Goal: Check status: Check status

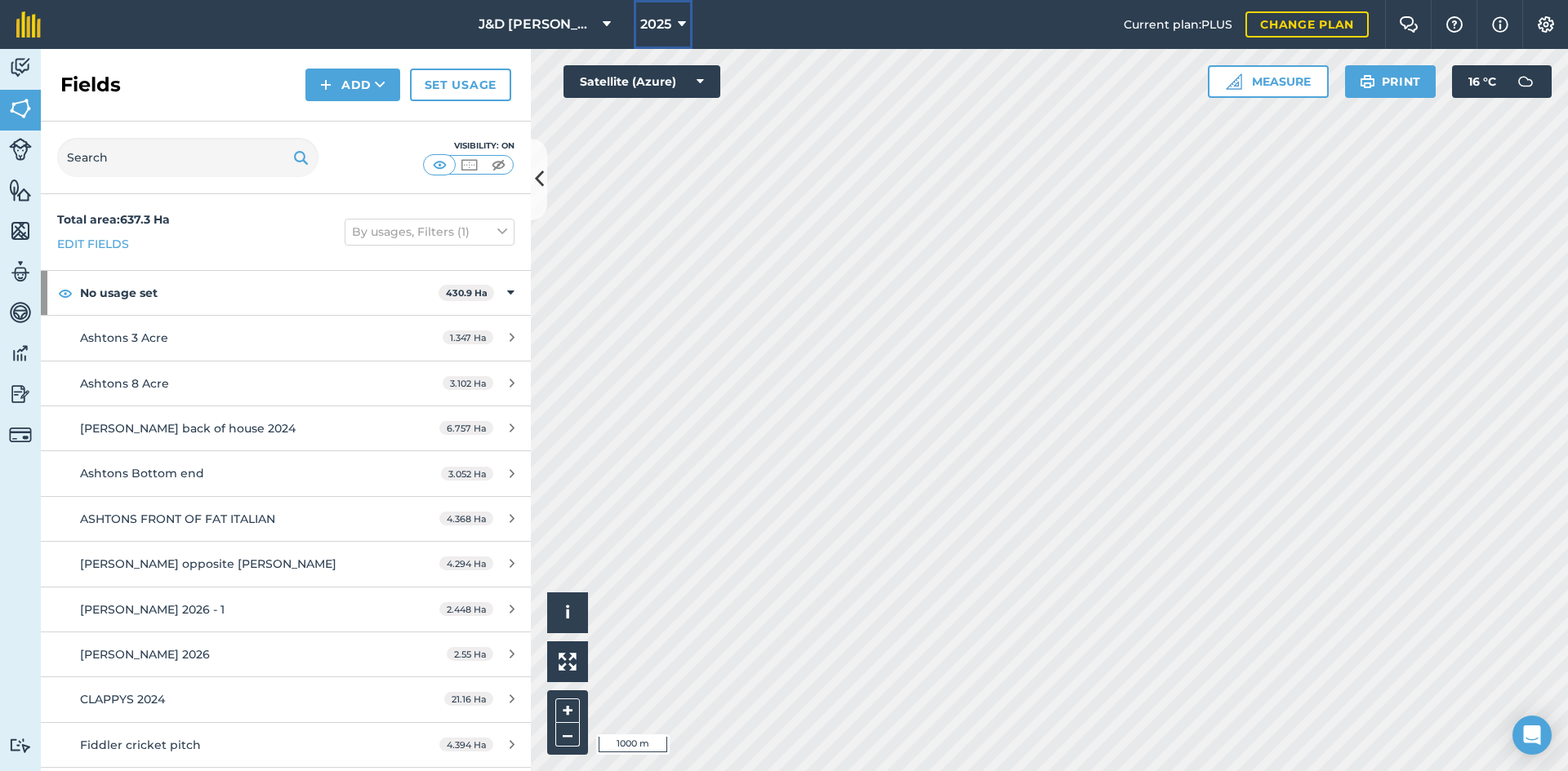
click at [655, 31] on span "2025" at bounding box center [655, 24] width 31 height 20
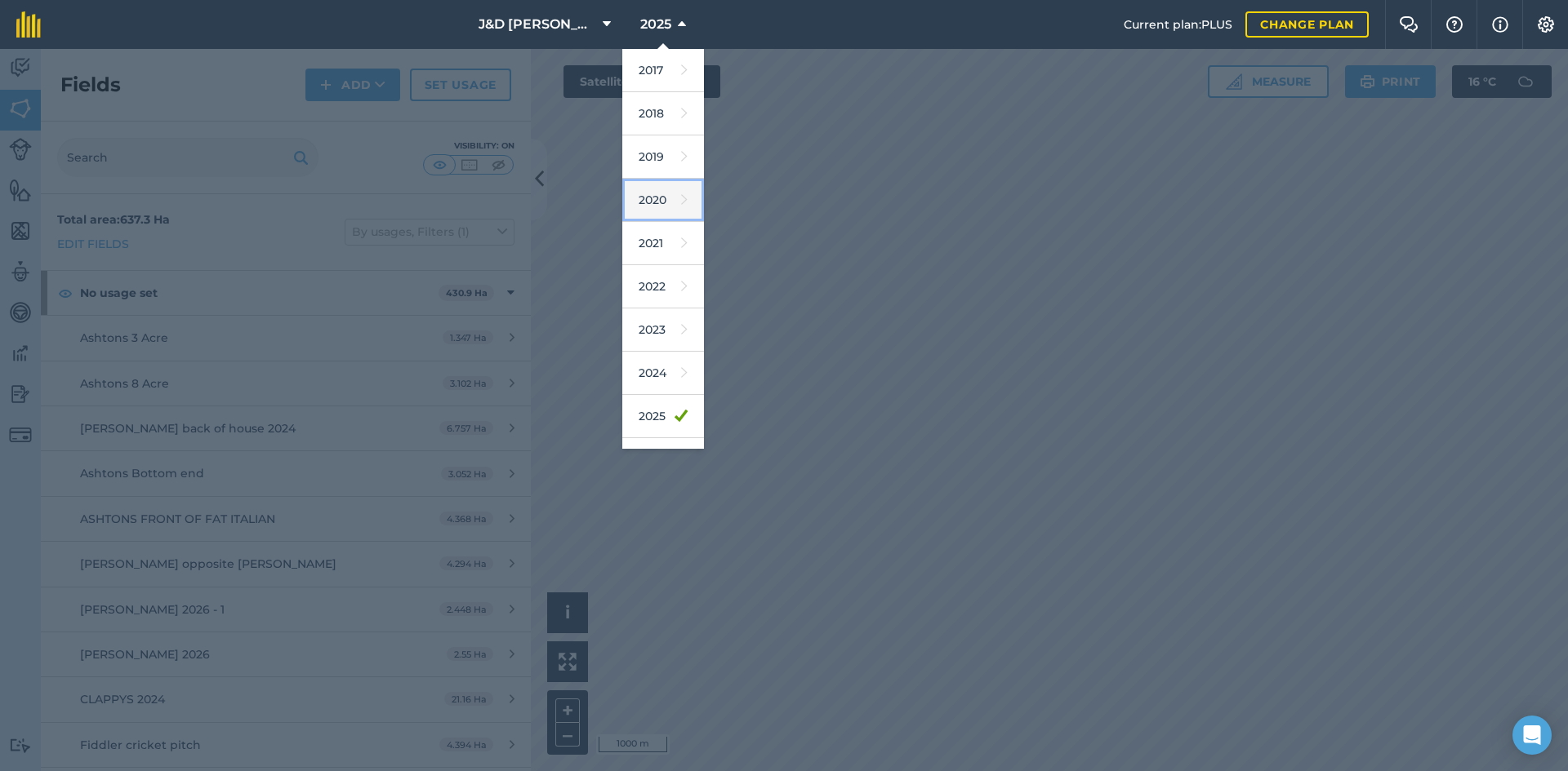
click at [656, 190] on link "2020" at bounding box center [663, 200] width 81 height 43
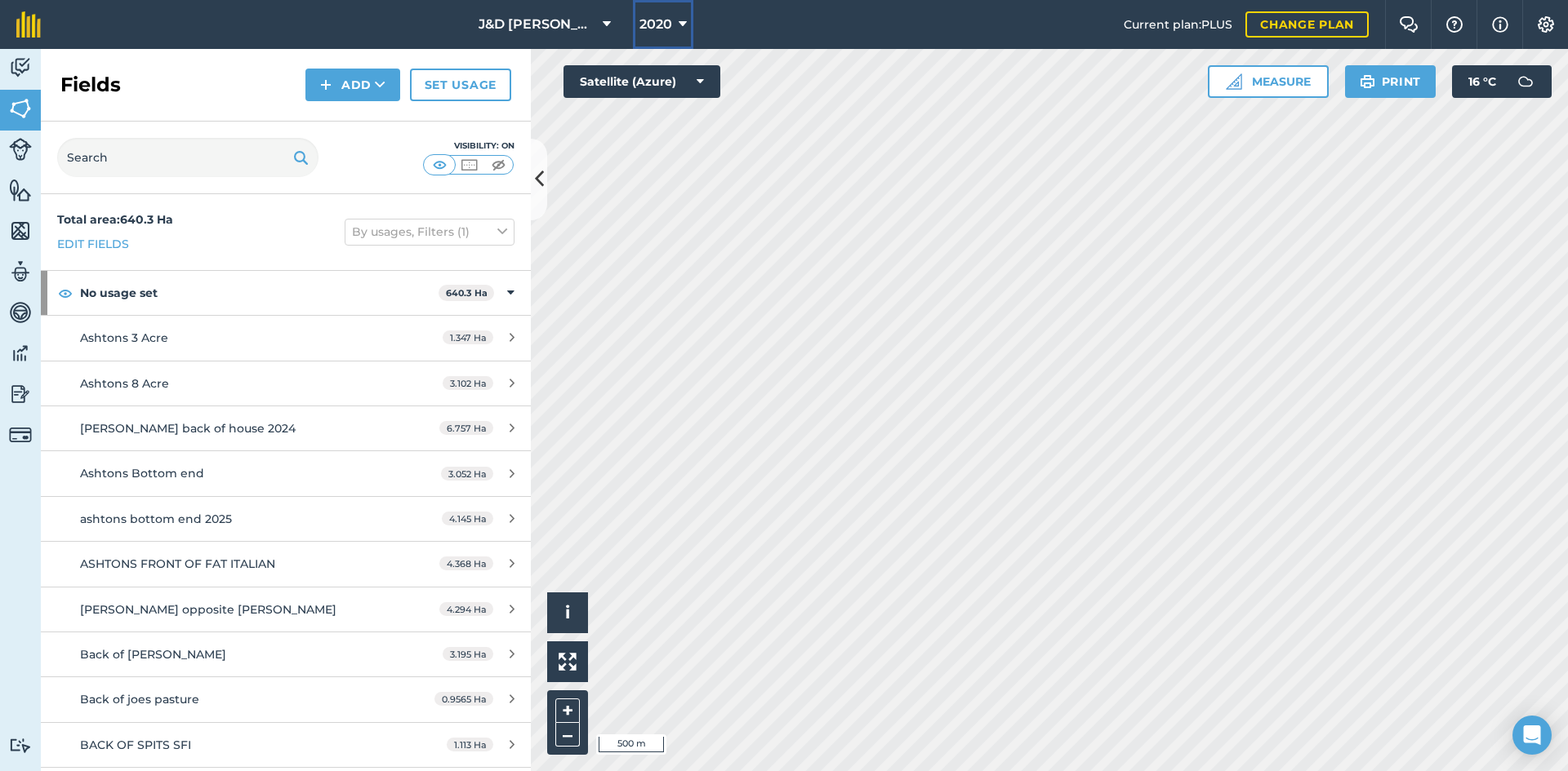
click at [643, 39] on button "2020" at bounding box center [663, 24] width 61 height 49
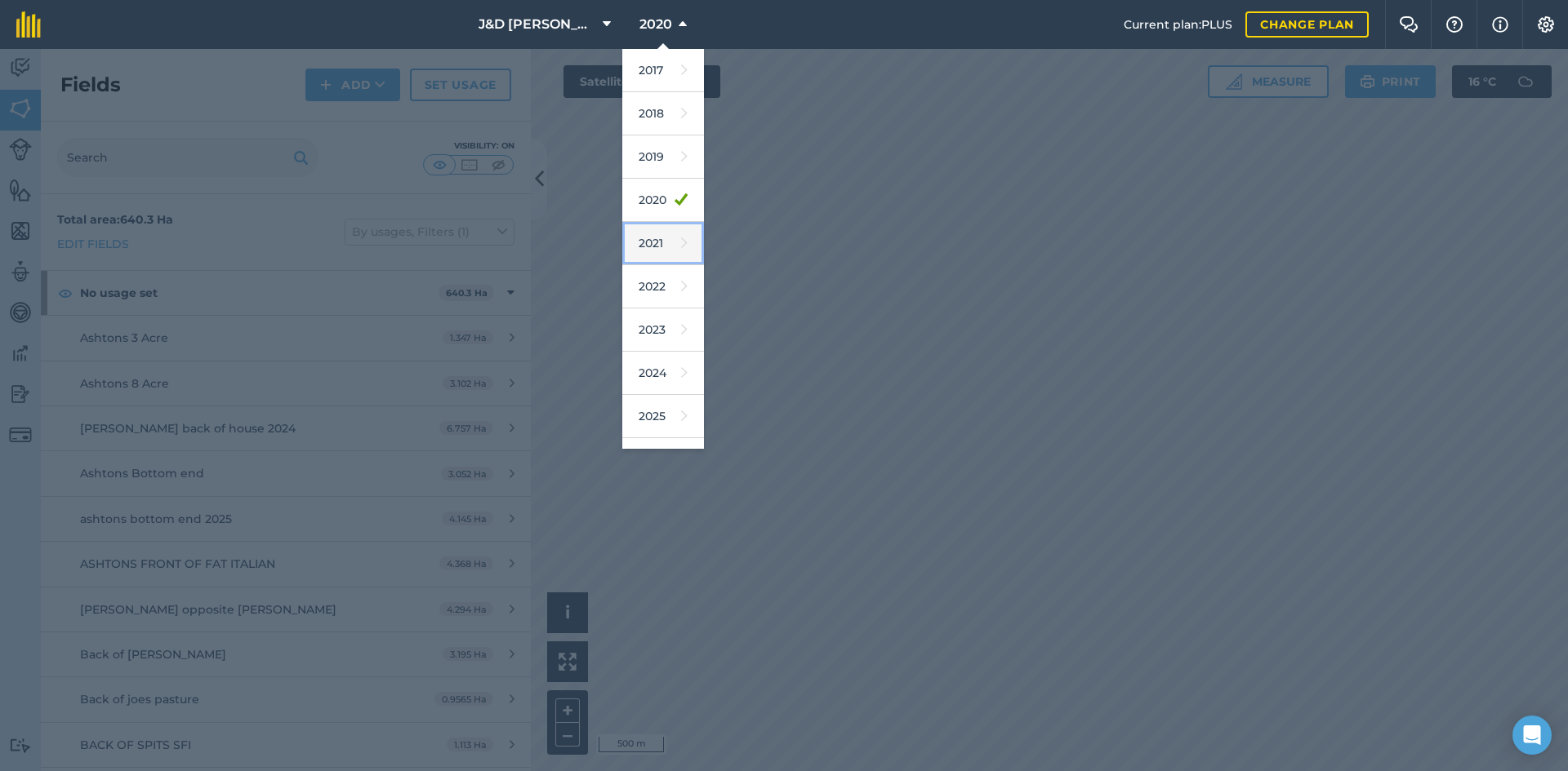
click at [656, 236] on link "2021" at bounding box center [663, 244] width 81 height 43
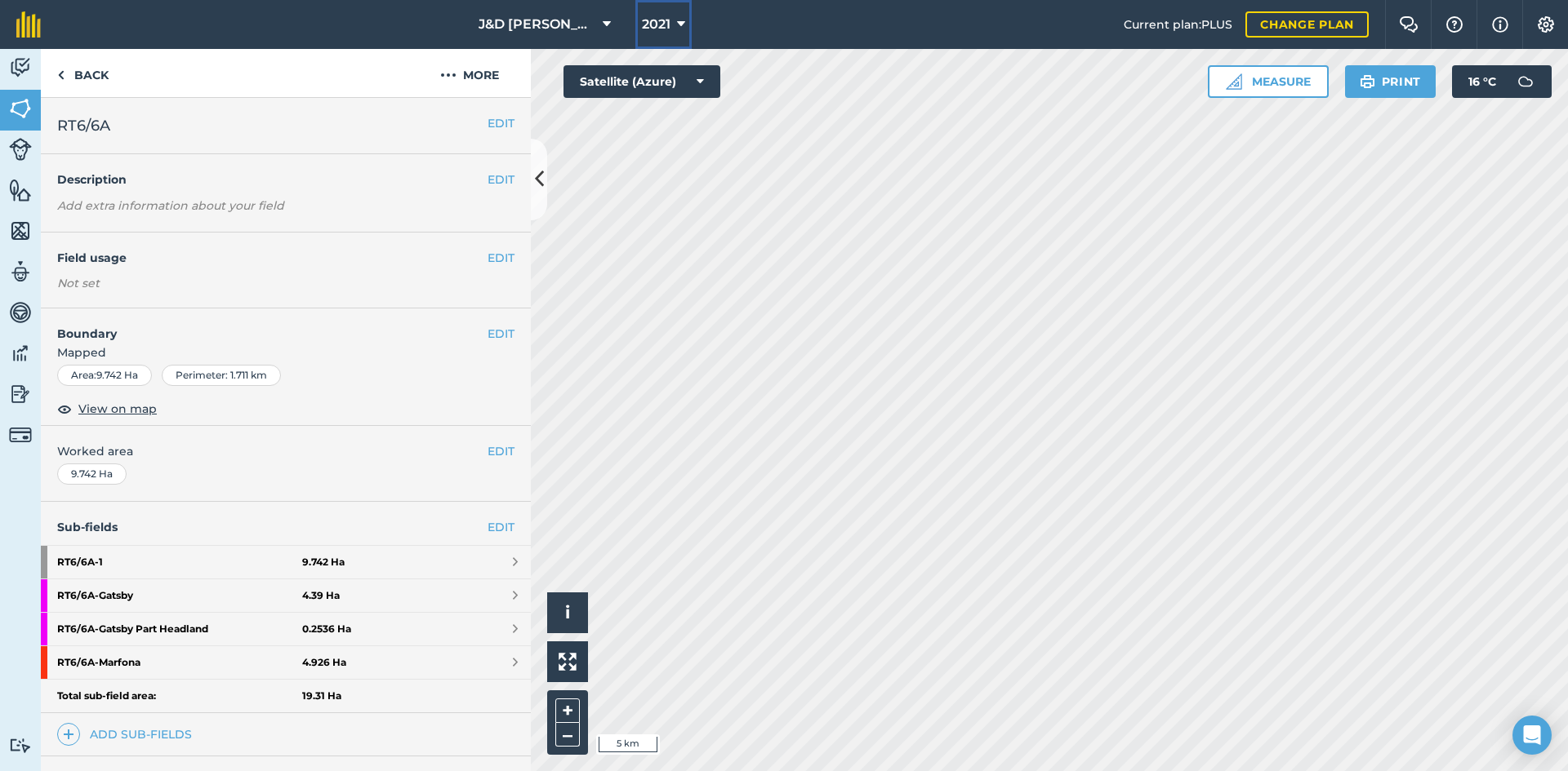
click at [672, 5] on button "2021" at bounding box center [663, 24] width 56 height 49
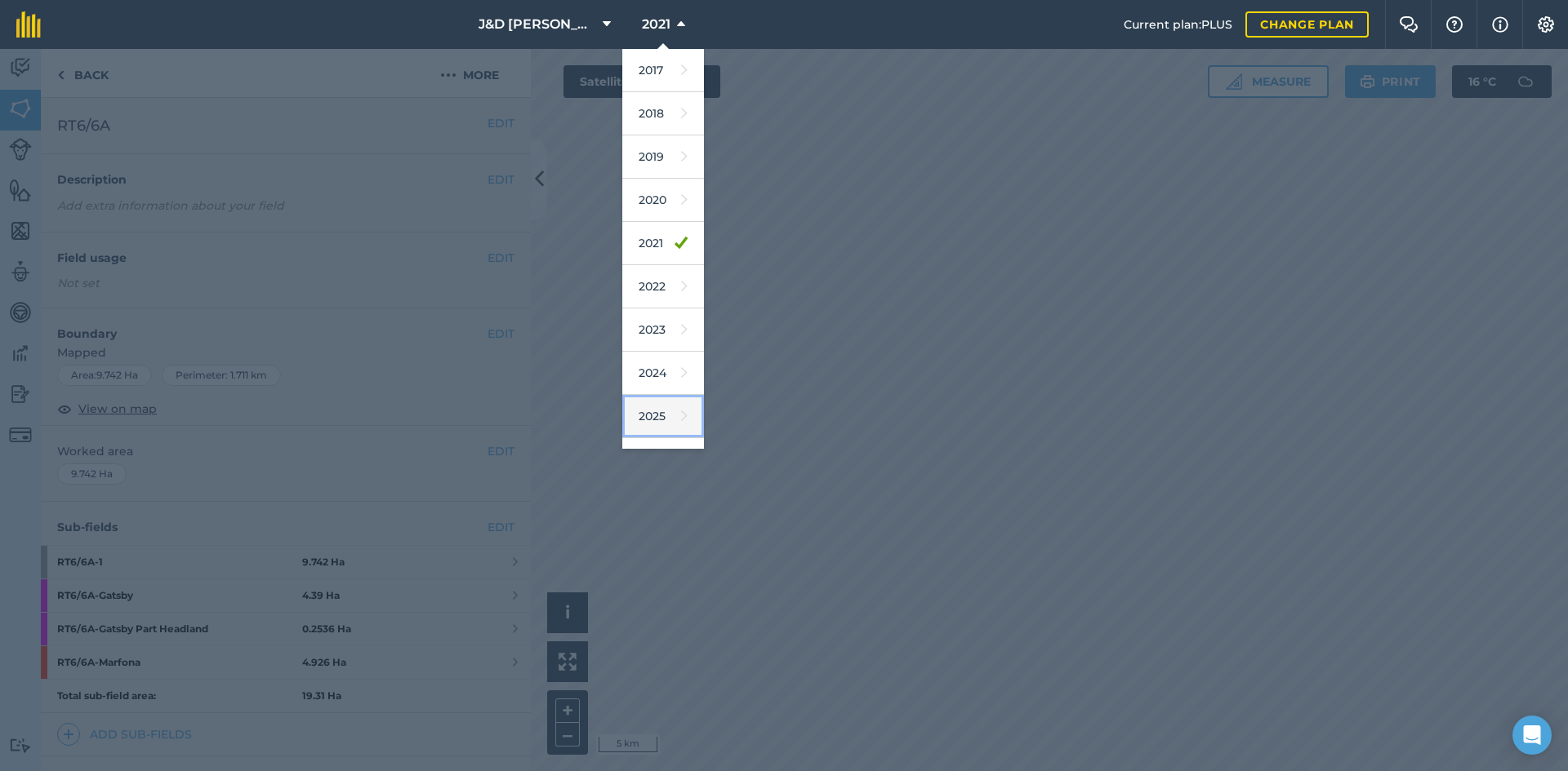
click at [681, 414] on icon at bounding box center [683, 416] width 7 height 22
